Goal: Navigation & Orientation: Find specific page/section

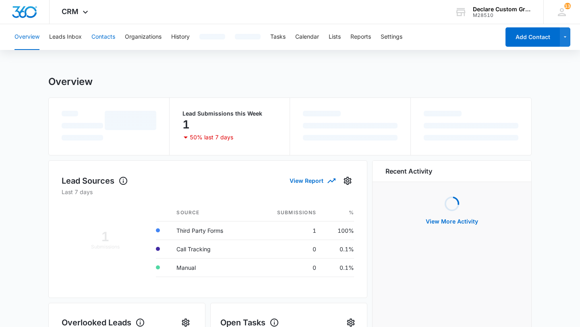
click at [99, 36] on button "Contacts" at bounding box center [103, 37] width 24 height 26
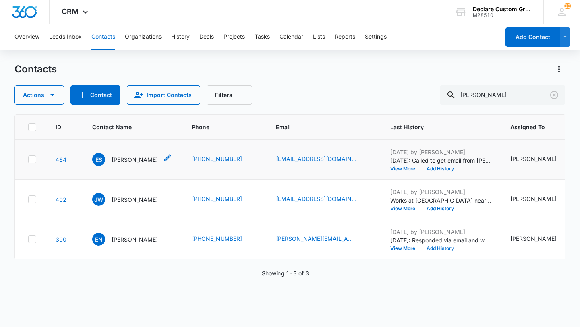
click at [123, 158] on p "Eric Santos" at bounding box center [135, 159] width 46 height 8
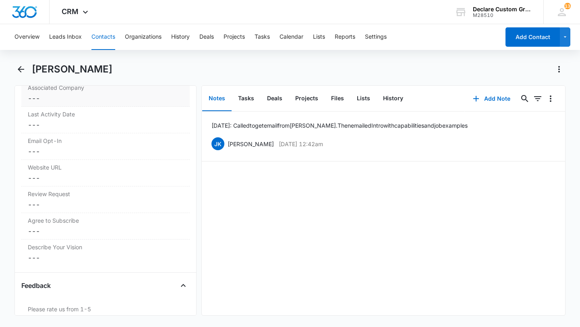
scroll to position [1011, 0]
